Goal: Navigation & Orientation: Find specific page/section

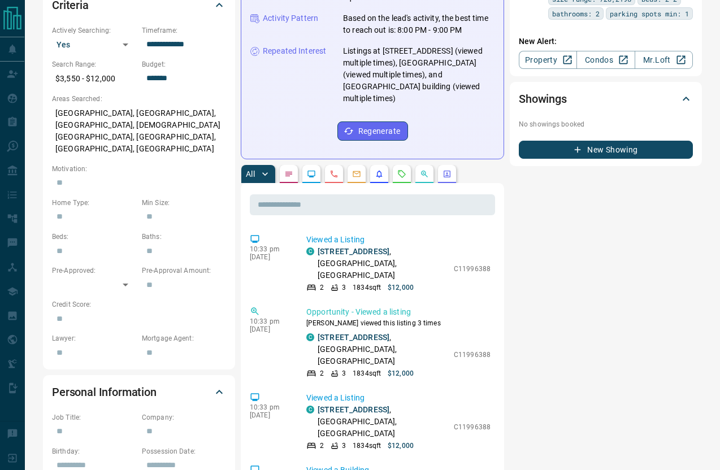
scroll to position [155, 0]
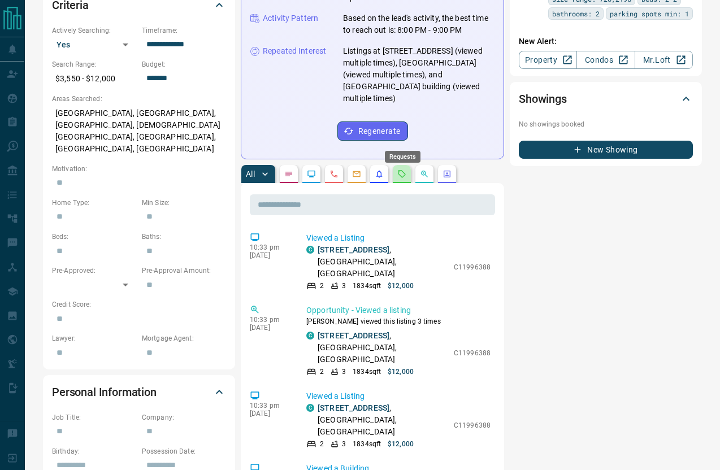
click at [406, 170] on icon "Requests" at bounding box center [401, 174] width 9 height 9
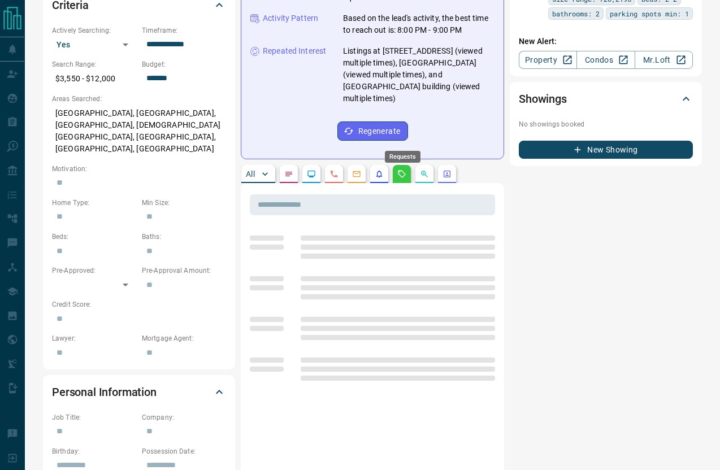
scroll to position [0, 0]
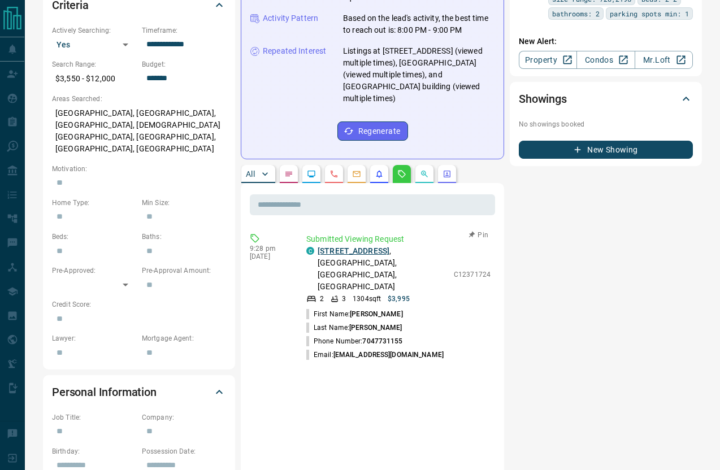
click at [377, 246] on link "[STREET_ADDRESS]" at bounding box center [354, 250] width 72 height 9
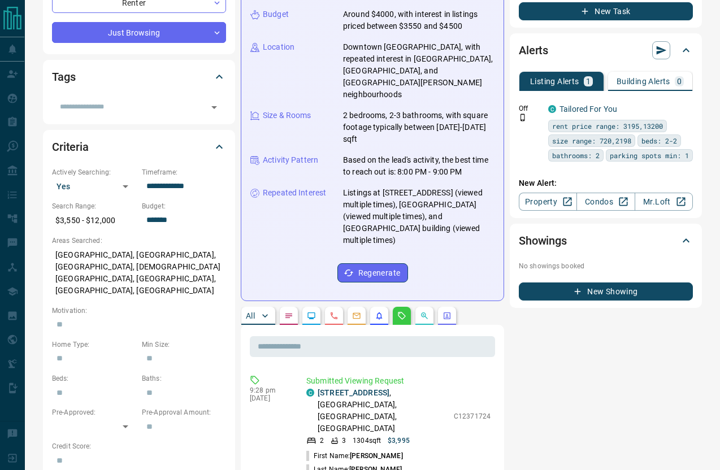
scroll to position [196, 0]
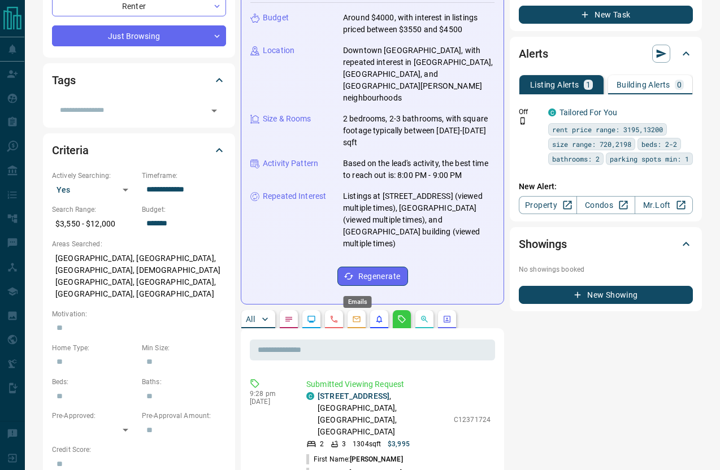
click at [356, 315] on icon "Emails" at bounding box center [356, 319] width 9 height 9
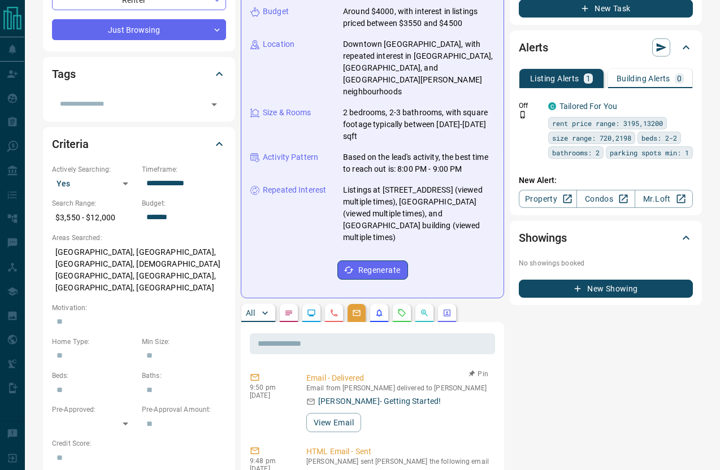
scroll to position [197, 0]
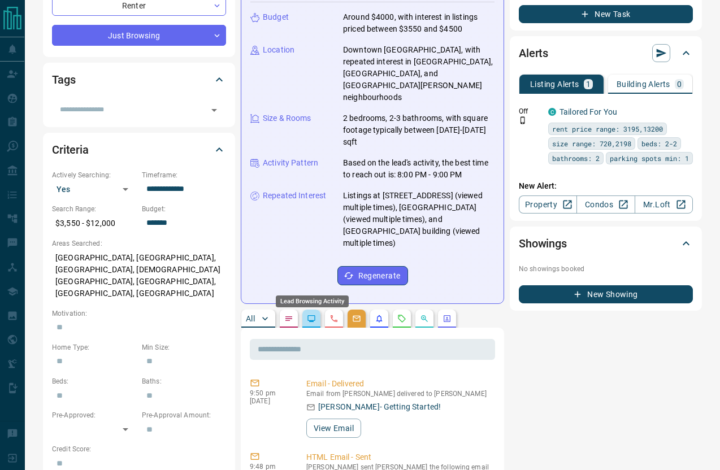
click at [311, 314] on icon "Lead Browsing Activity" at bounding box center [311, 318] width 9 height 9
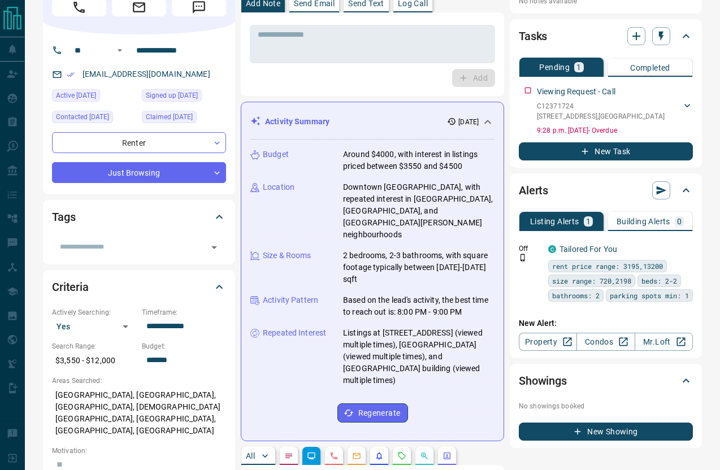
scroll to position [0, 0]
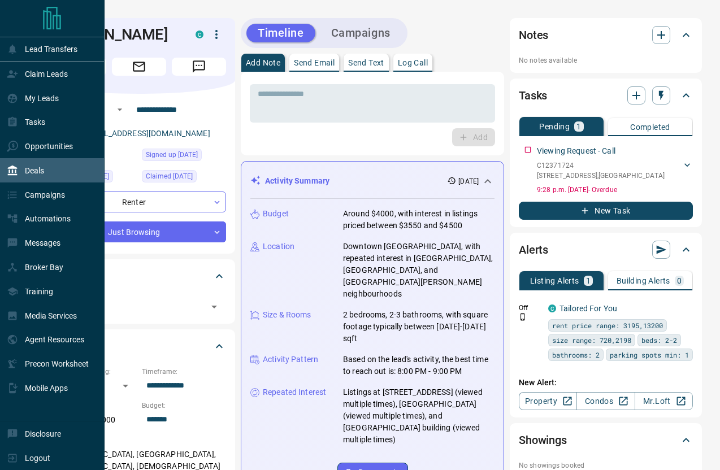
click at [28, 171] on p "Deals" at bounding box center [34, 170] width 19 height 9
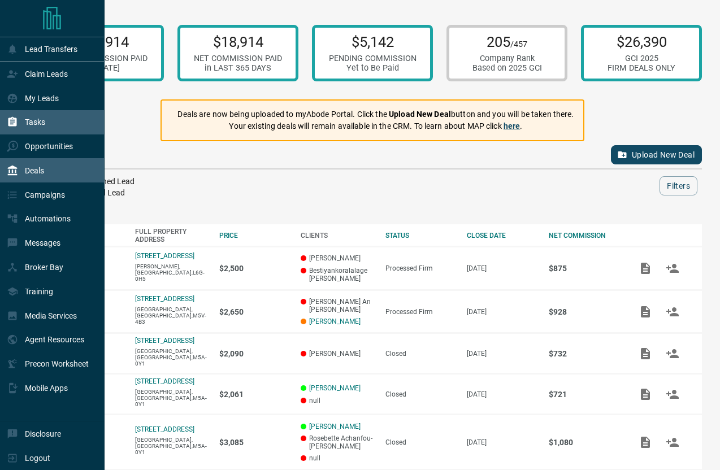
click at [34, 124] on p "Tasks" at bounding box center [35, 122] width 20 height 9
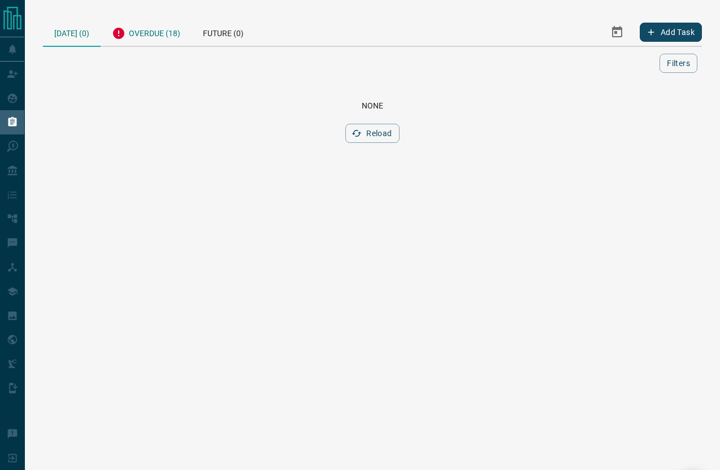
click at [151, 38] on div "Overdue (18)" at bounding box center [146, 32] width 91 height 28
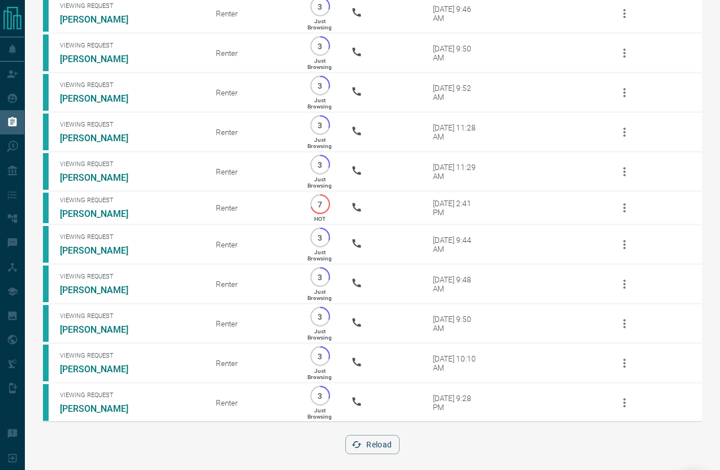
scroll to position [414, 0]
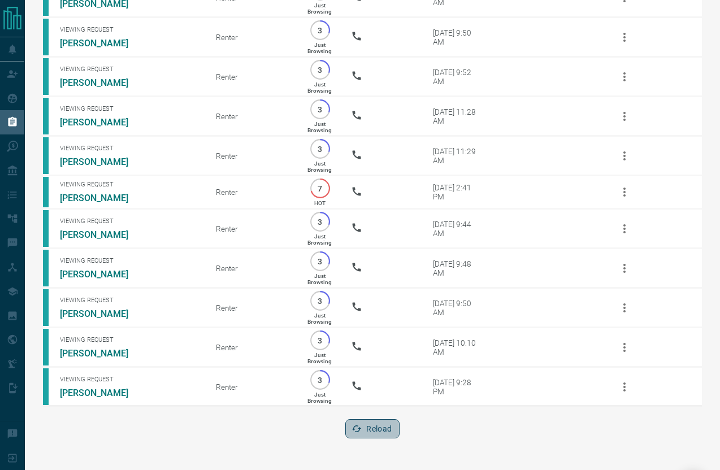
click at [370, 426] on button "Reload" at bounding box center [372, 428] width 54 height 19
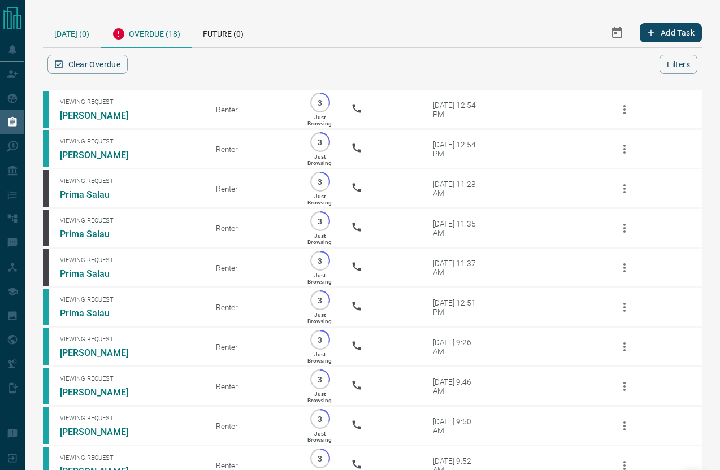
click at [63, 36] on div "[DATE] (0)" at bounding box center [72, 32] width 58 height 29
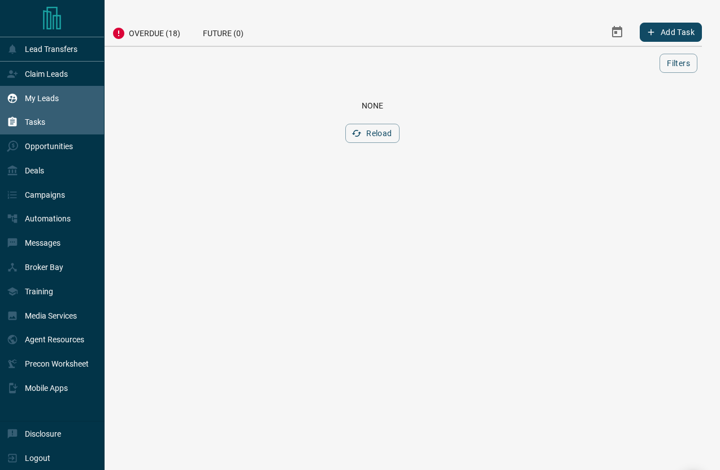
click at [34, 98] on p "My Leads" at bounding box center [42, 98] width 34 height 9
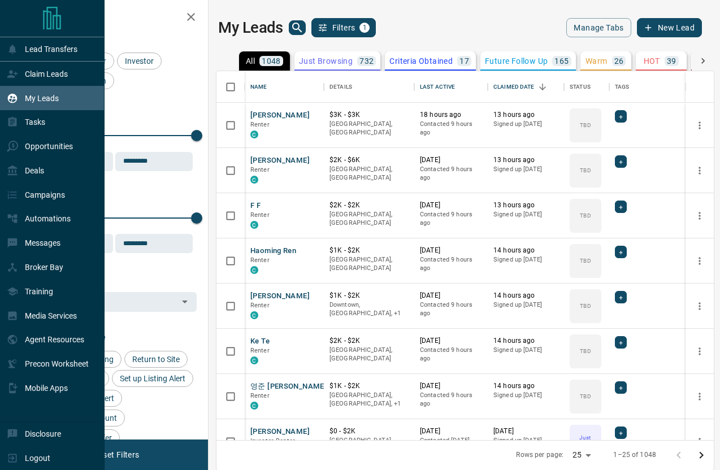
scroll to position [369, 497]
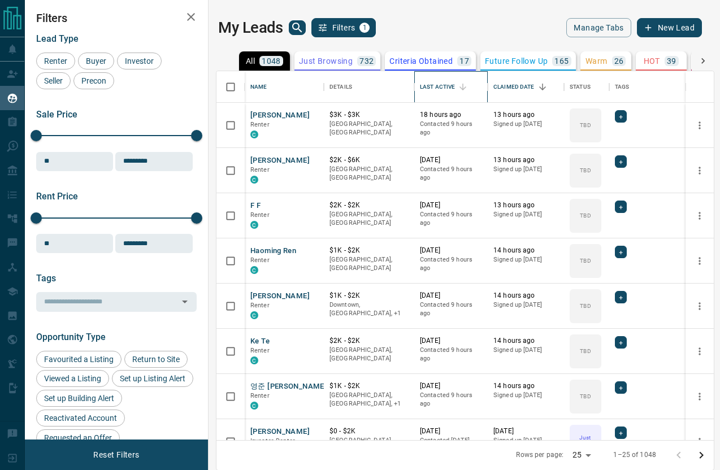
click at [438, 85] on div "Last Active" at bounding box center [437, 87] width 35 height 32
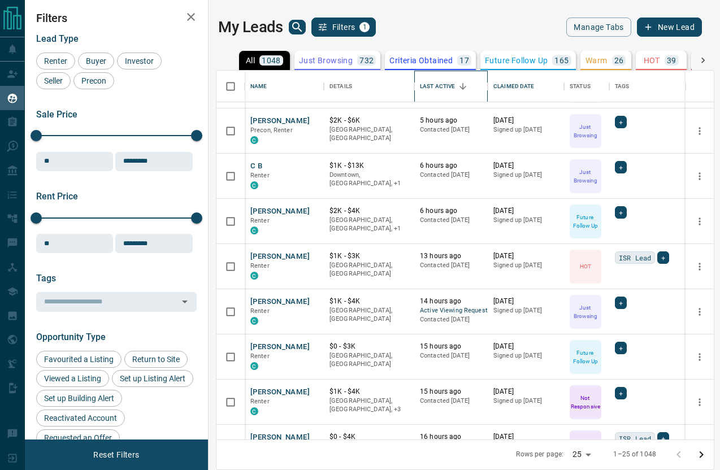
scroll to position [490, 0]
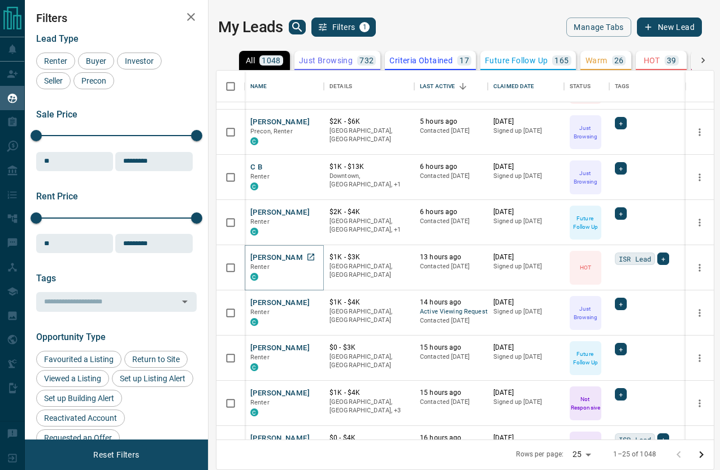
click at [282, 257] on button "[PERSON_NAME]" at bounding box center [279, 258] width 59 height 11
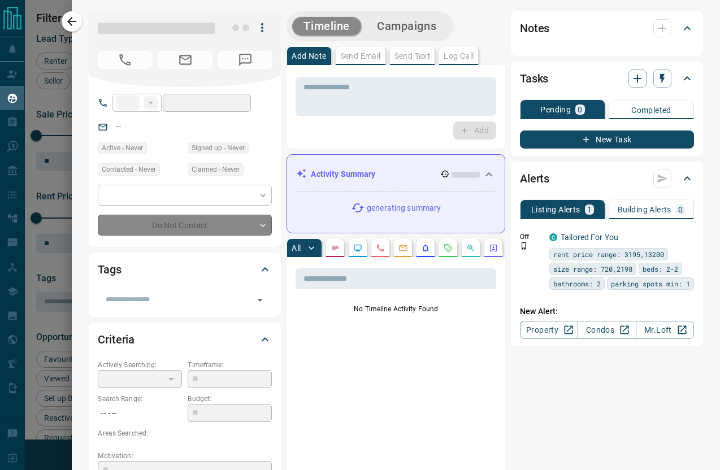
type input "**"
type input "**********"
type input "*"
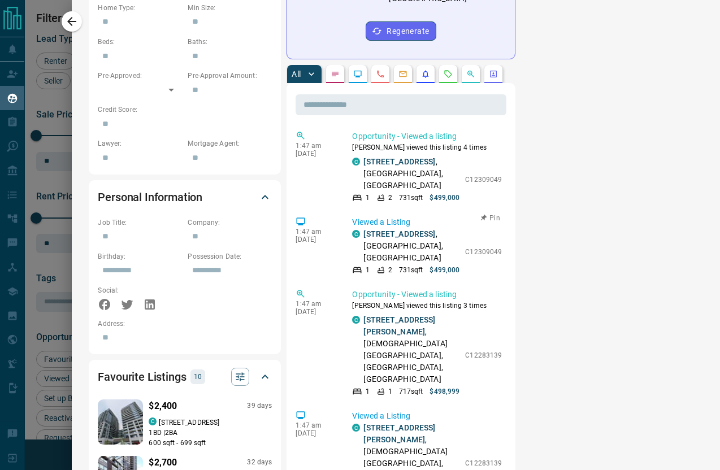
scroll to position [0, 0]
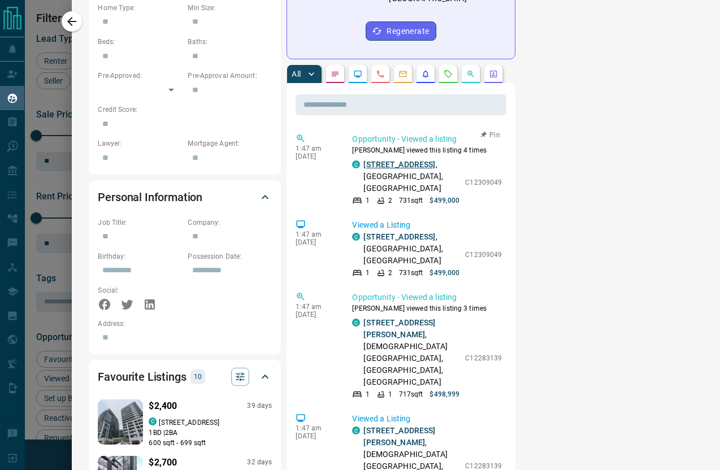
click at [401, 160] on link "[STREET_ADDRESS]" at bounding box center [399, 164] width 72 height 9
